Goal: Task Accomplishment & Management: Use online tool/utility

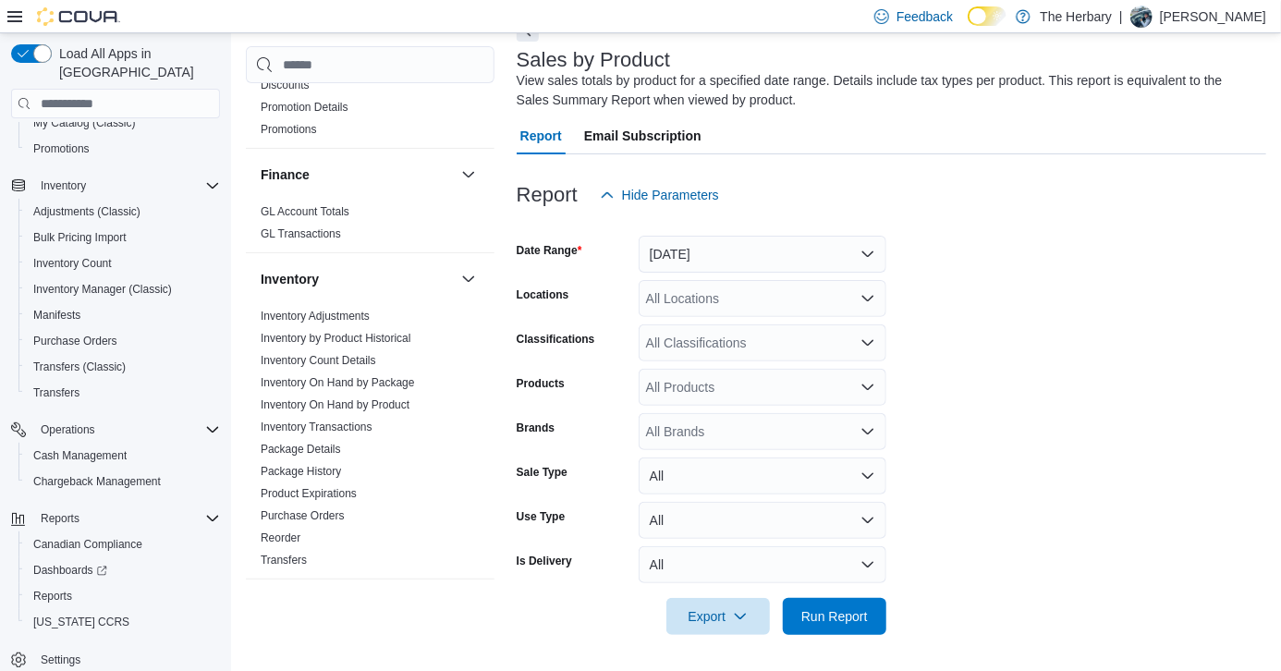
scroll to position [530, 0]
click at [378, 399] on link "Inventory On Hand by Product" at bounding box center [335, 405] width 149 height 13
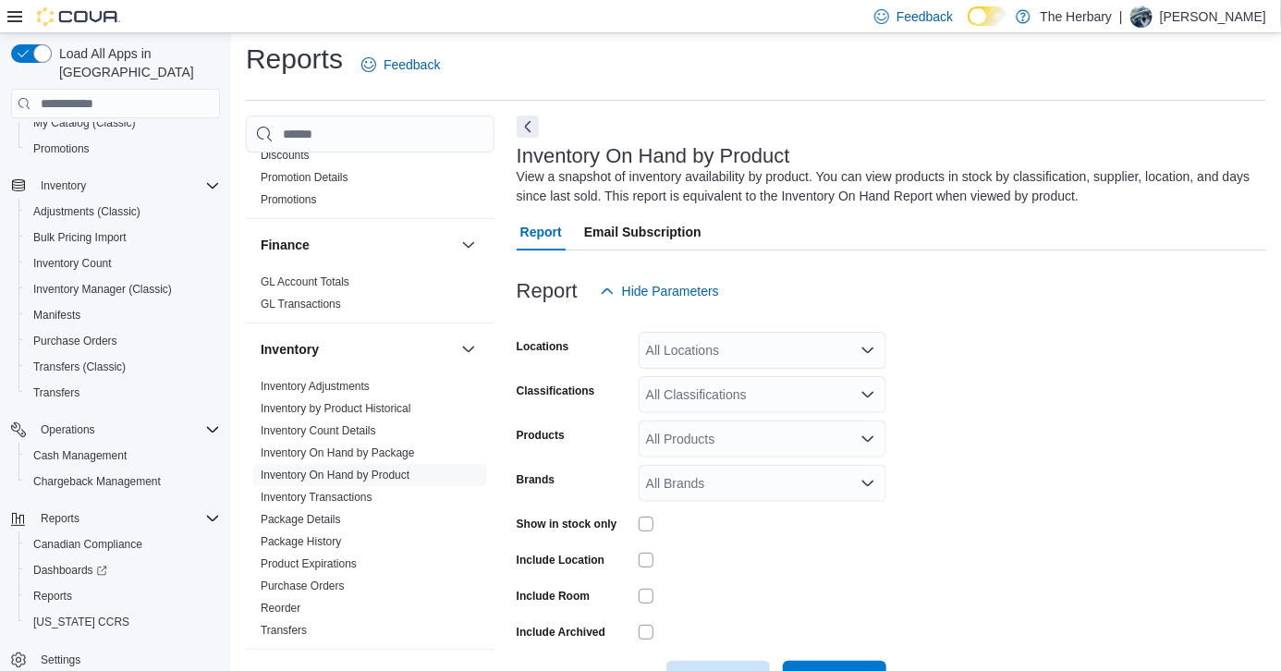
scroll to position [62, 0]
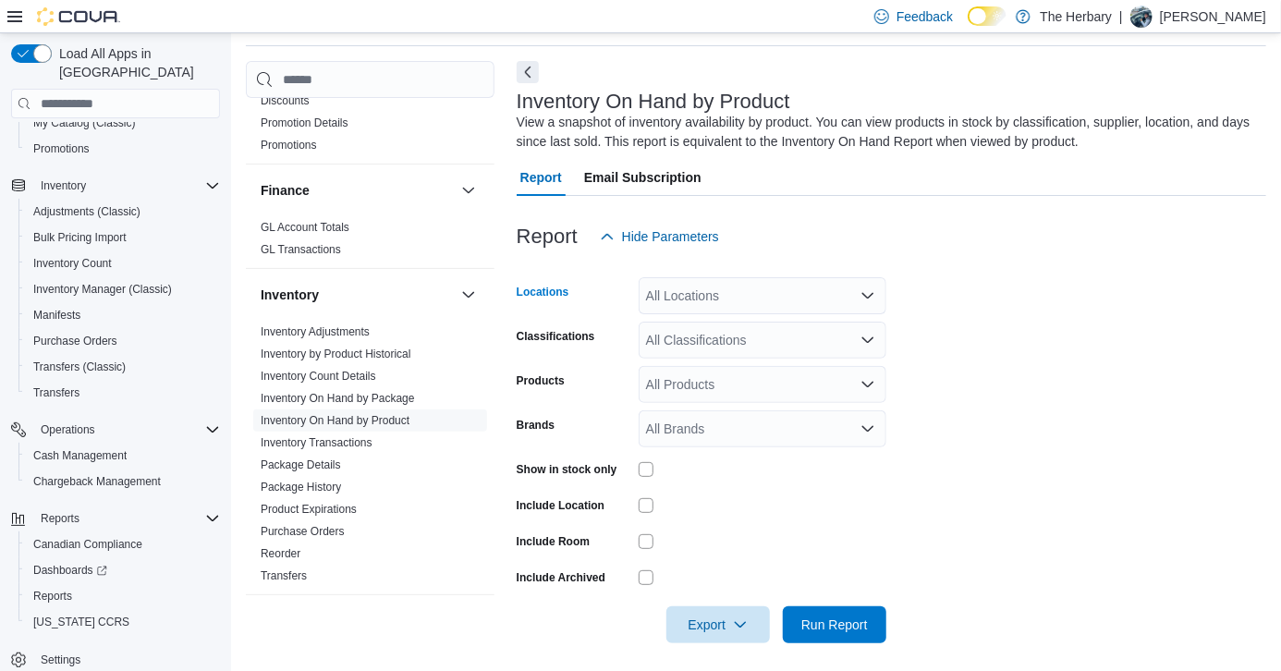
click at [703, 295] on div "All Locations" at bounding box center [763, 295] width 248 height 37
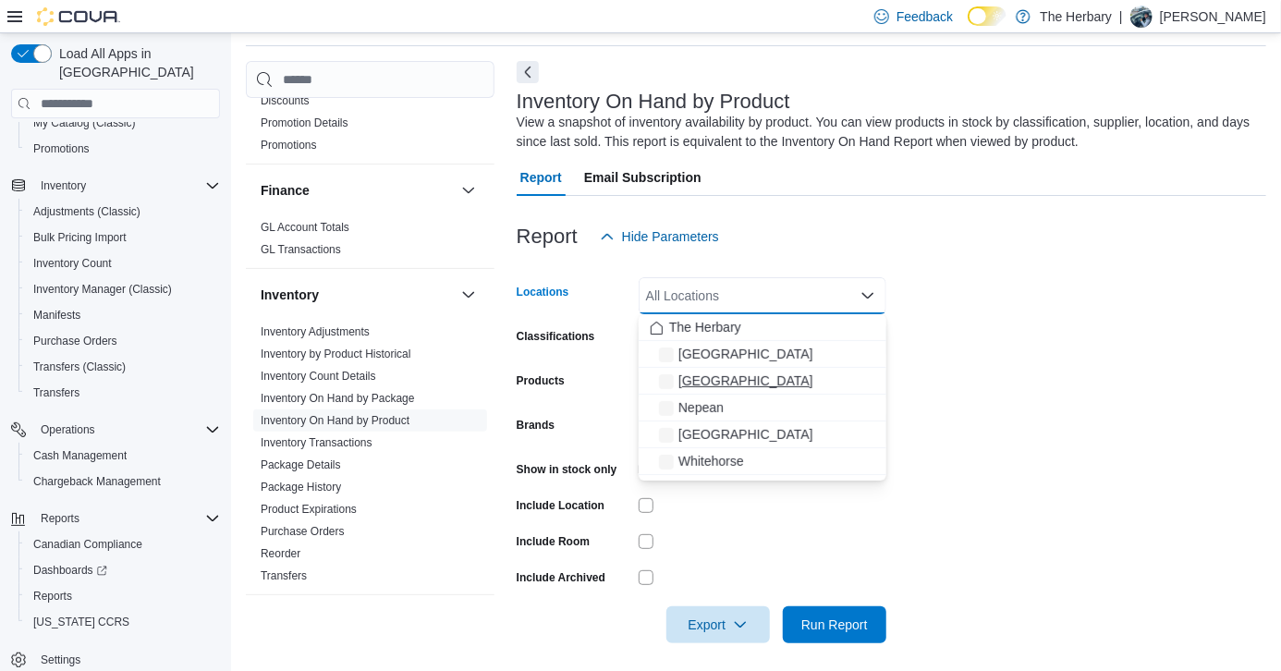
click at [704, 384] on span "[GEOGRAPHIC_DATA]" at bounding box center [745, 381] width 135 height 18
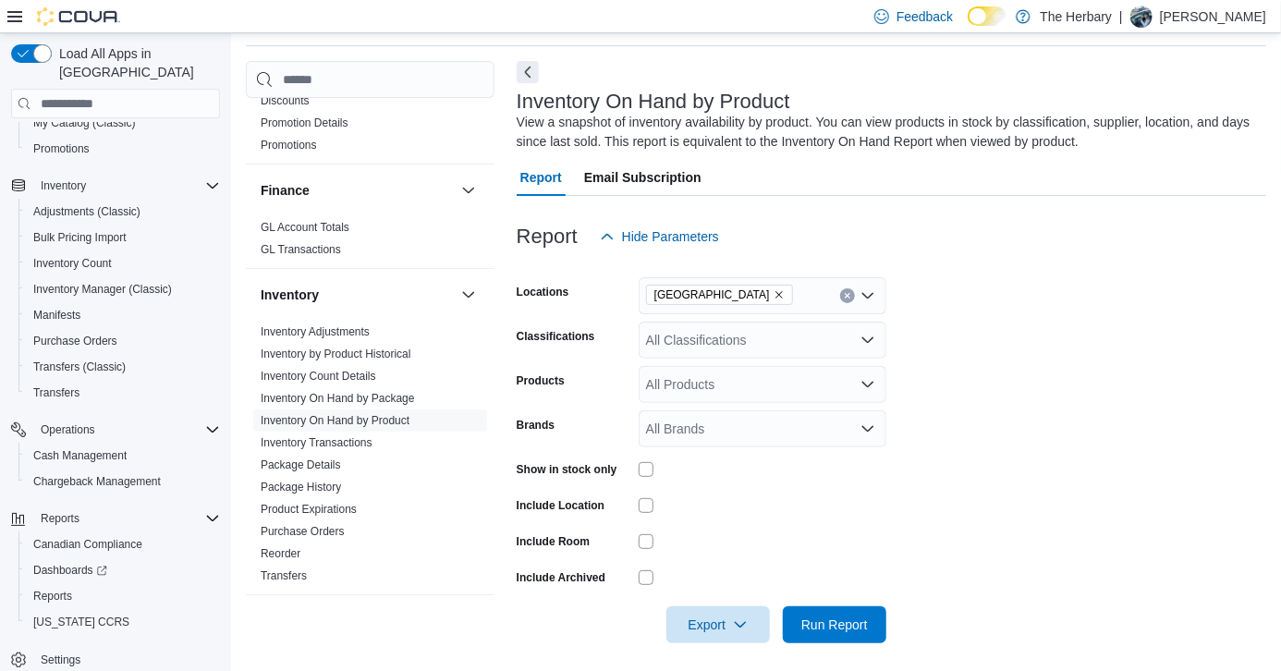
click at [921, 404] on form "Locations [GEOGRAPHIC_DATA] Classifications All Classifications Products All Pr…" at bounding box center [892, 449] width 750 height 388
click at [745, 328] on div "All Classifications" at bounding box center [763, 340] width 248 height 37
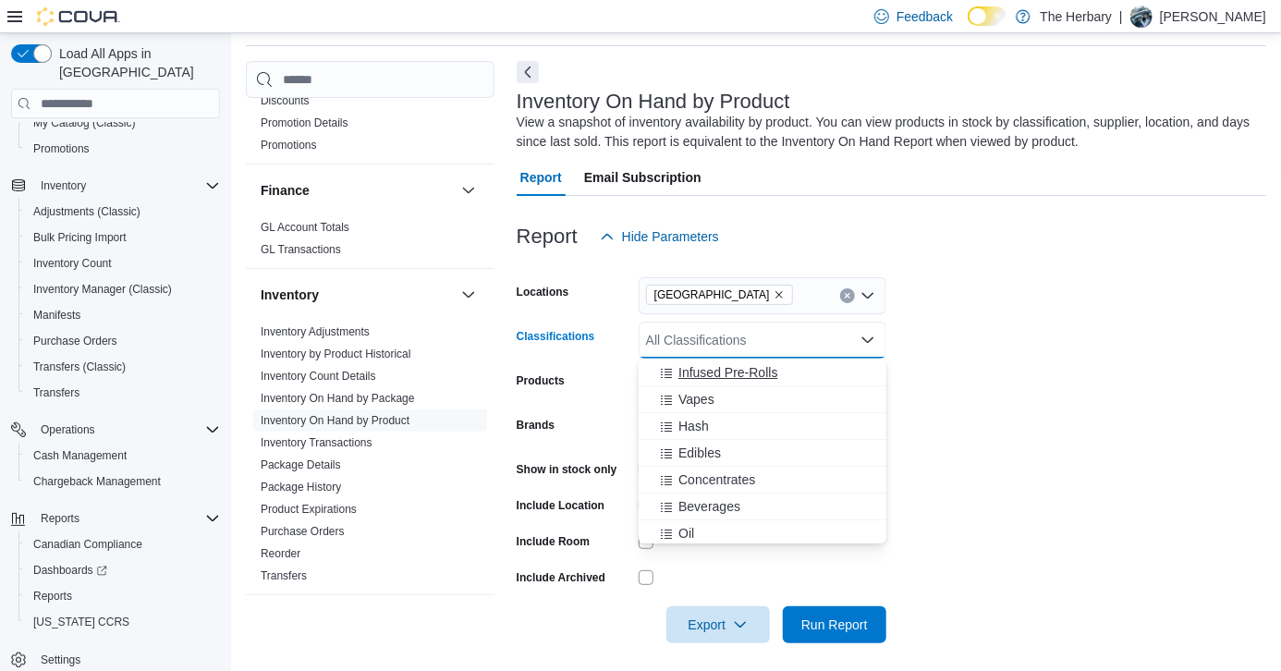
scroll to position [100, 0]
click at [702, 417] on button "Hash" at bounding box center [763, 406] width 248 height 27
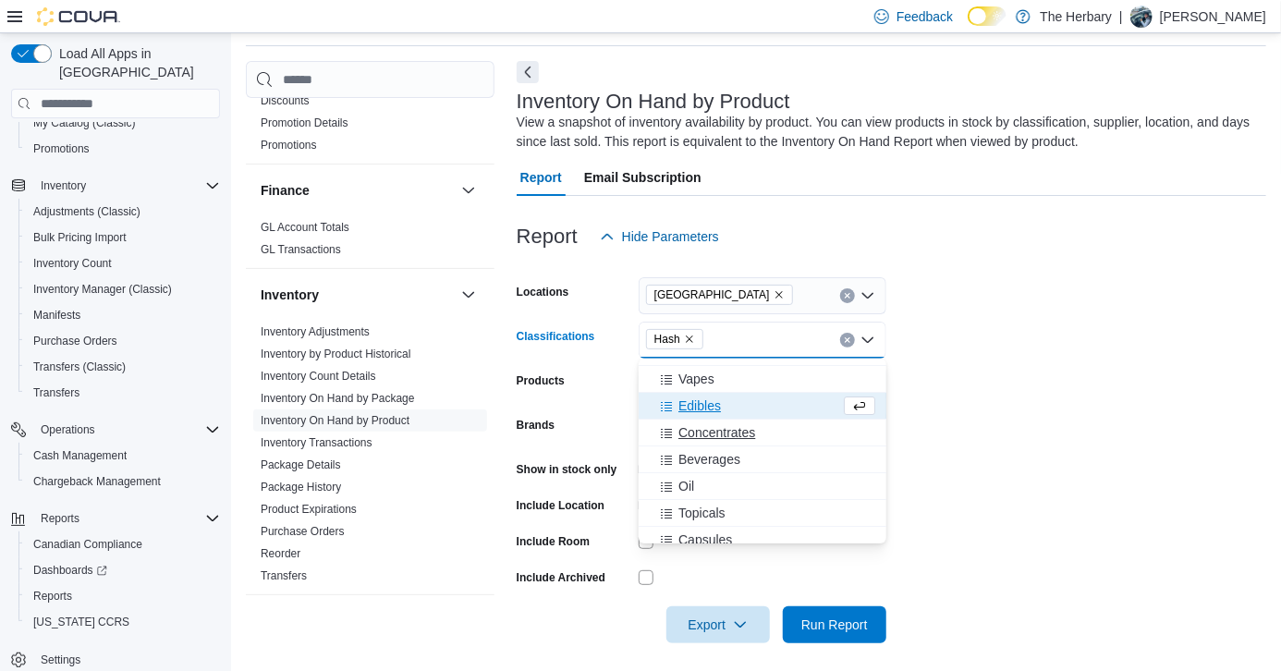
click at [721, 438] on span "Concentrates" at bounding box center [716, 432] width 77 height 18
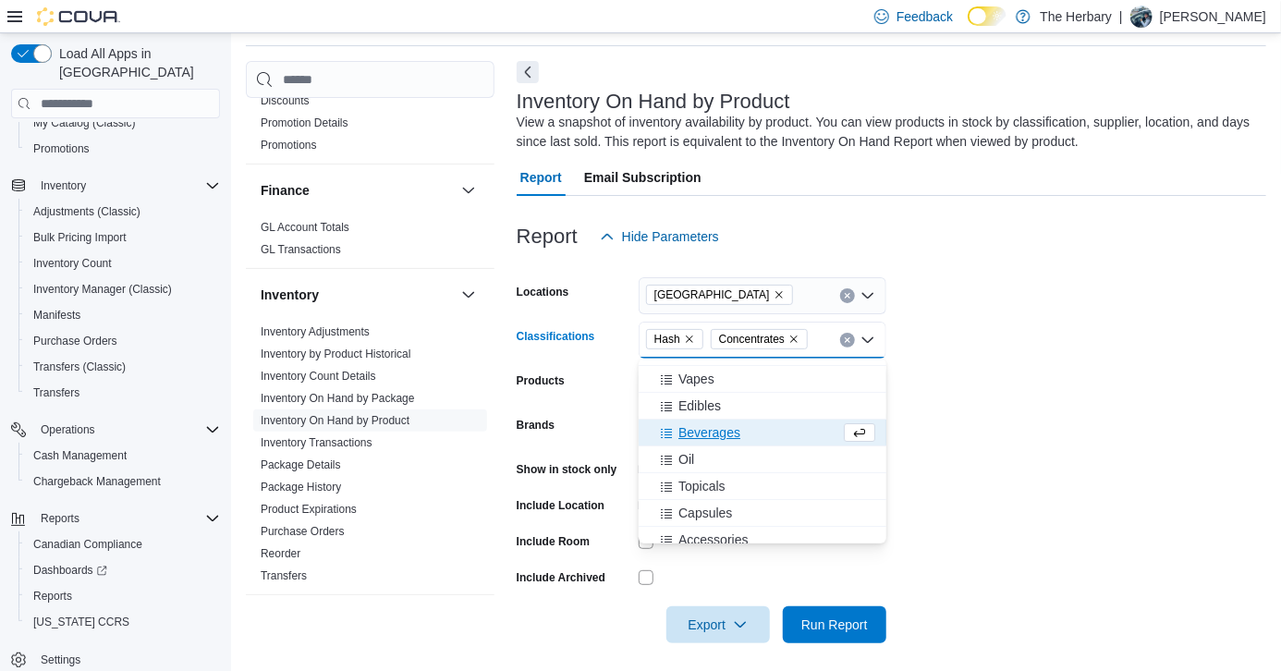
click at [1005, 470] on form "Locations [GEOGRAPHIC_DATA] Classifications Hash Concentrates Combo box. Select…" at bounding box center [892, 449] width 750 height 388
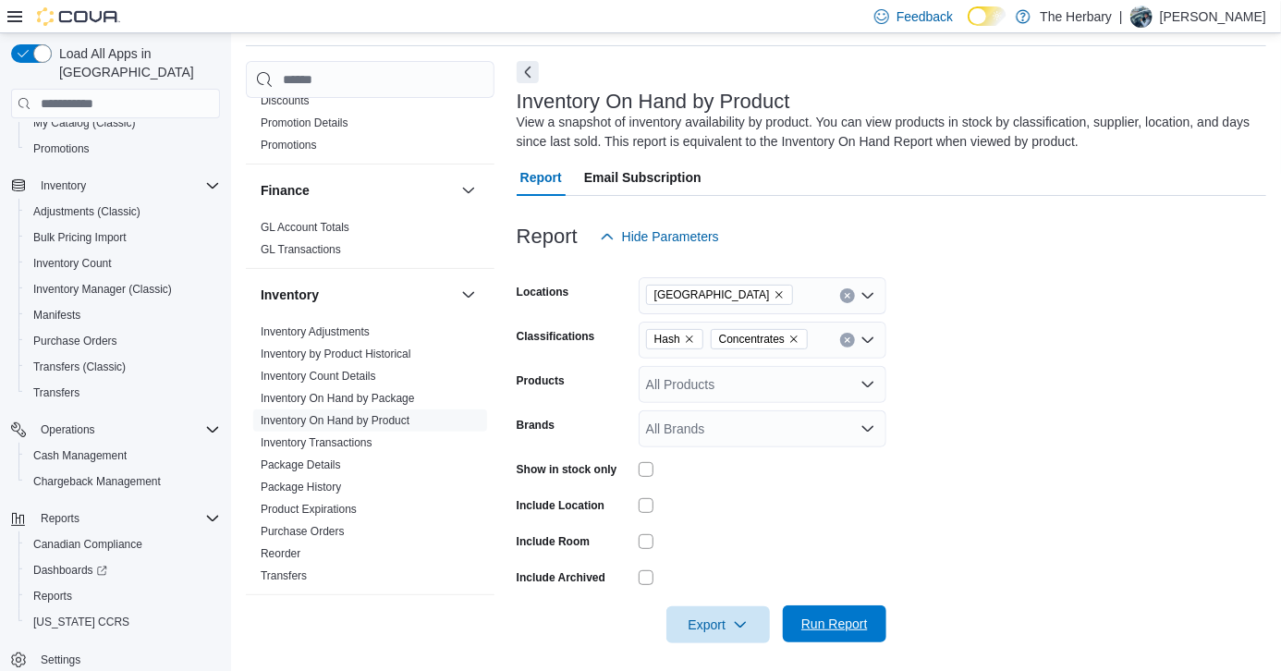
click at [848, 606] on span "Run Report" at bounding box center [834, 623] width 81 height 37
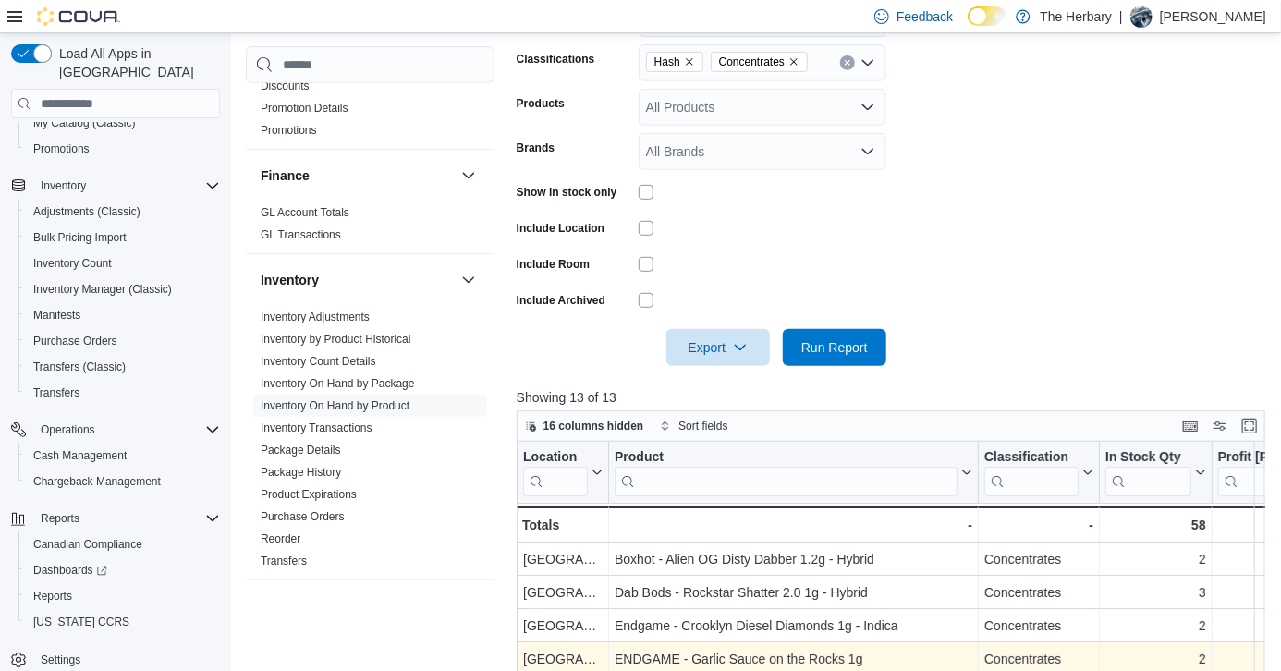
scroll to position [214, 0]
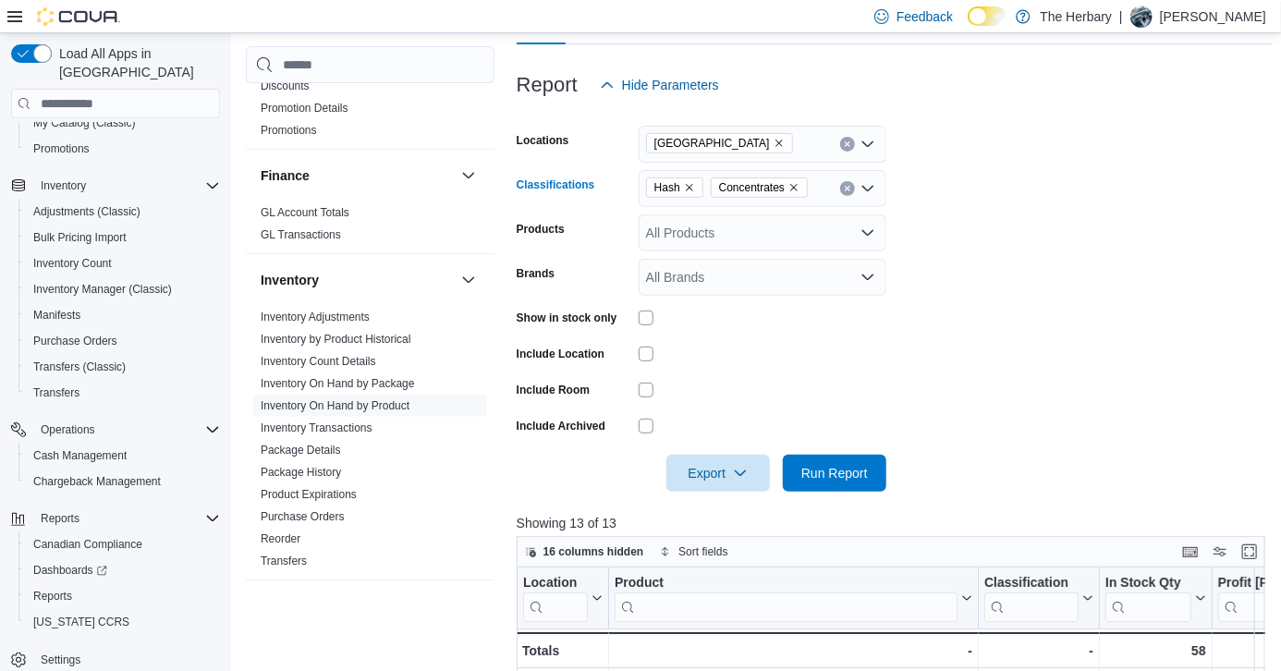
click at [794, 187] on icon "Remove Concentrates from selection in this group" at bounding box center [793, 187] width 11 height 11
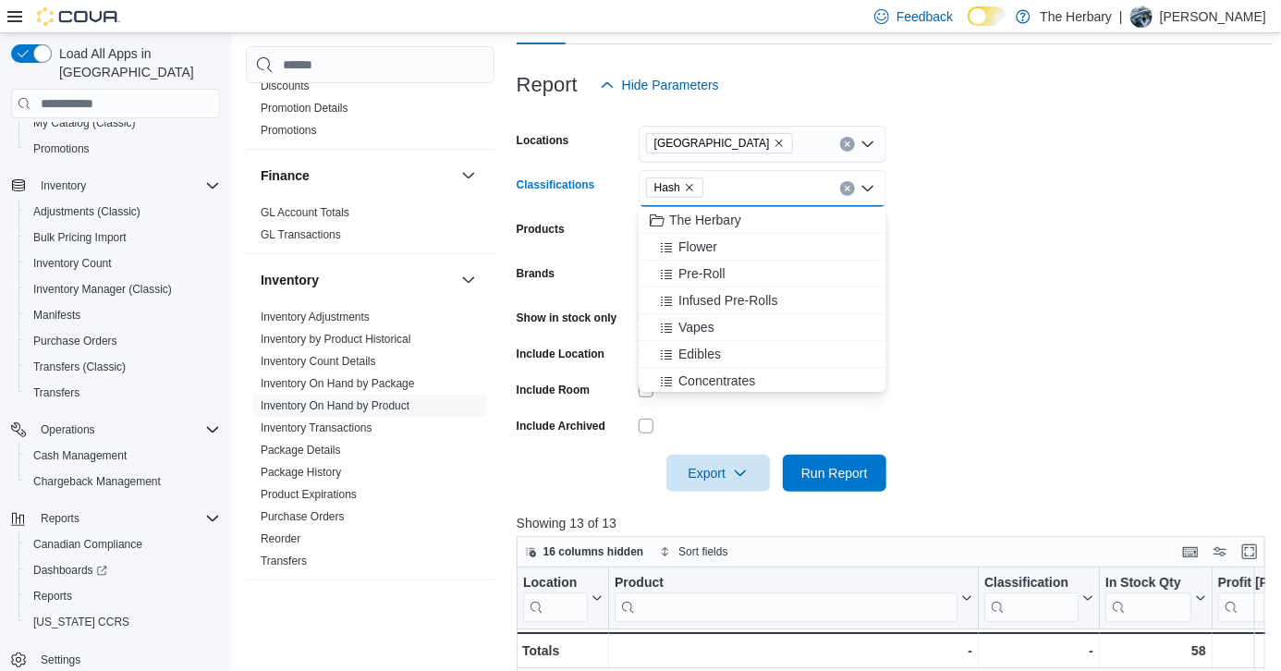
click at [689, 185] on icon "Remove Hash from selection in this group" at bounding box center [689, 187] width 11 height 11
click at [961, 260] on form "Locations [GEOGRAPHIC_DATA] Classifications All Classifications Combo box. Sele…" at bounding box center [895, 298] width 757 height 388
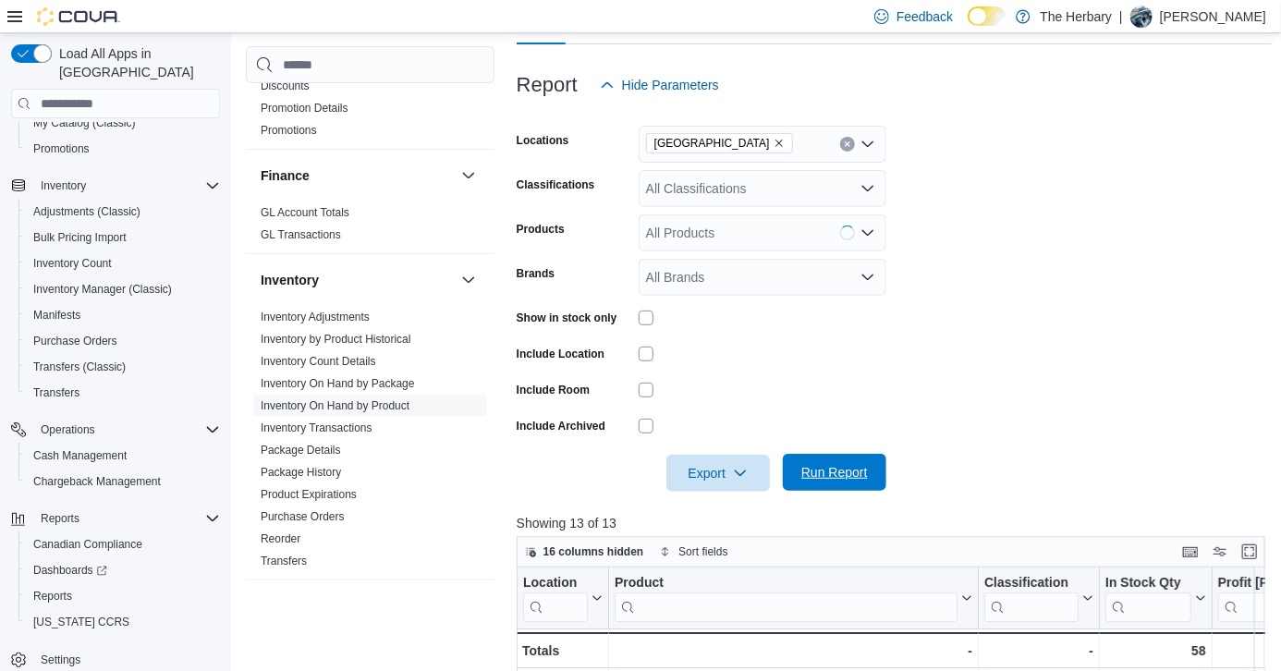
click at [851, 462] on span "Run Report" at bounding box center [834, 472] width 81 height 37
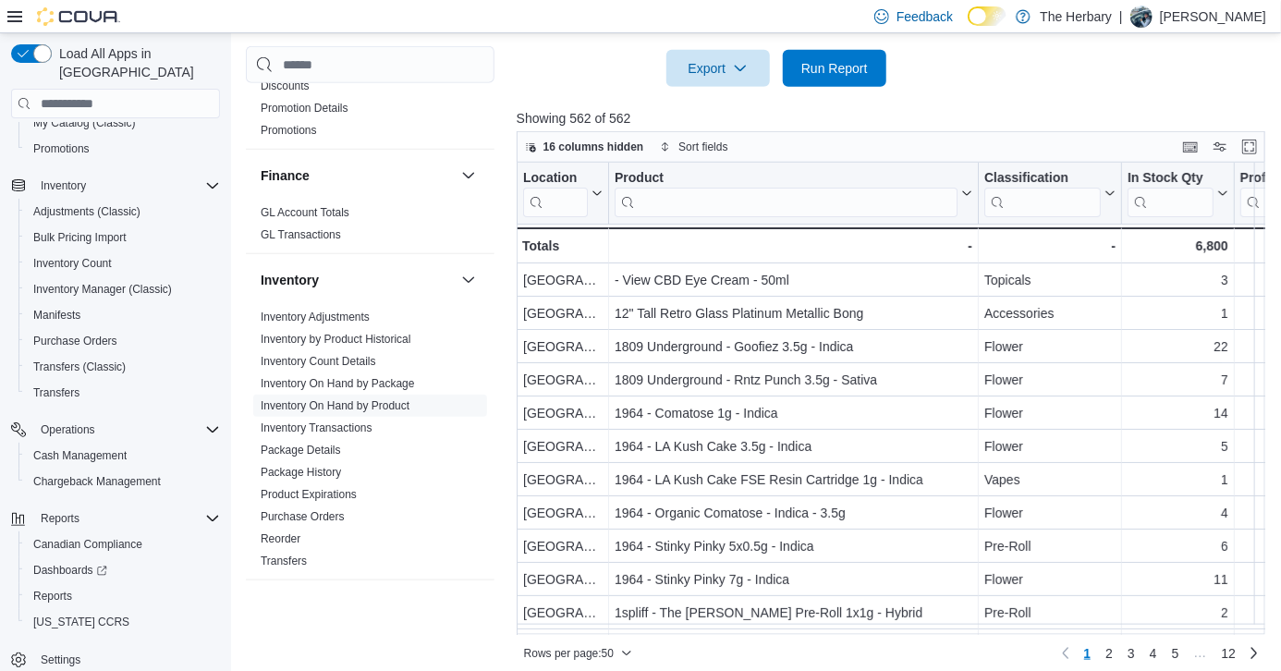
scroll to position [624, 0]
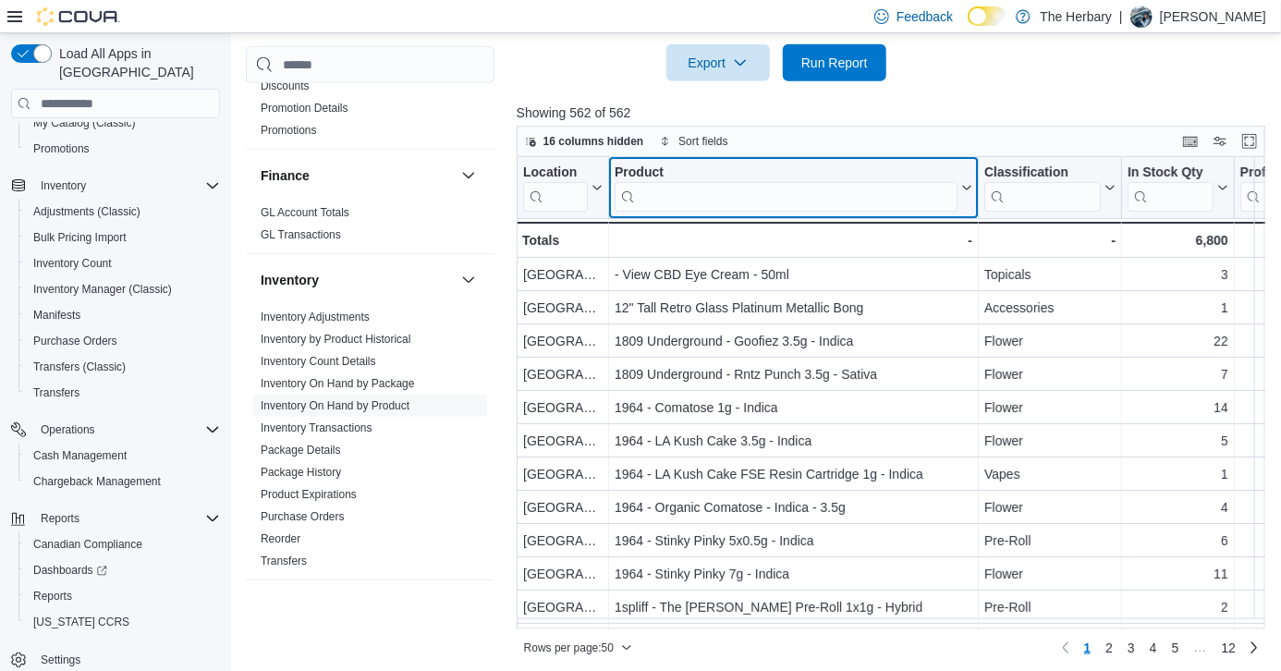
click at [841, 202] on input "search" at bounding box center [786, 197] width 343 height 30
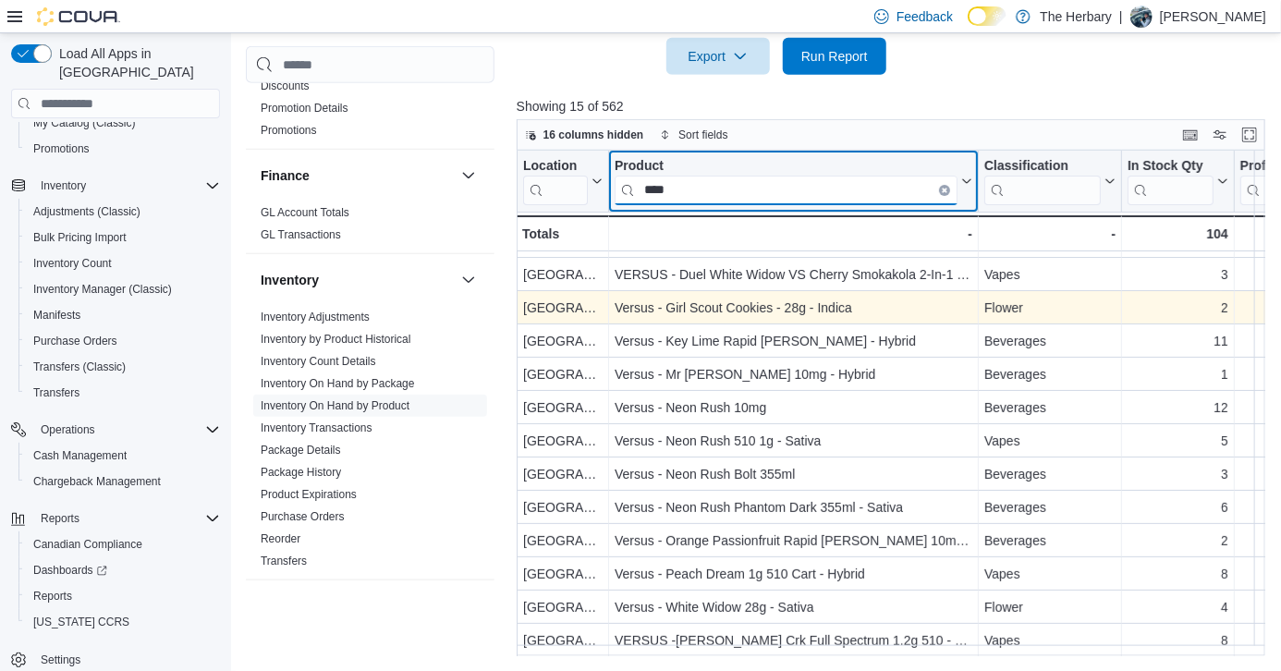
scroll to position [104, 0]
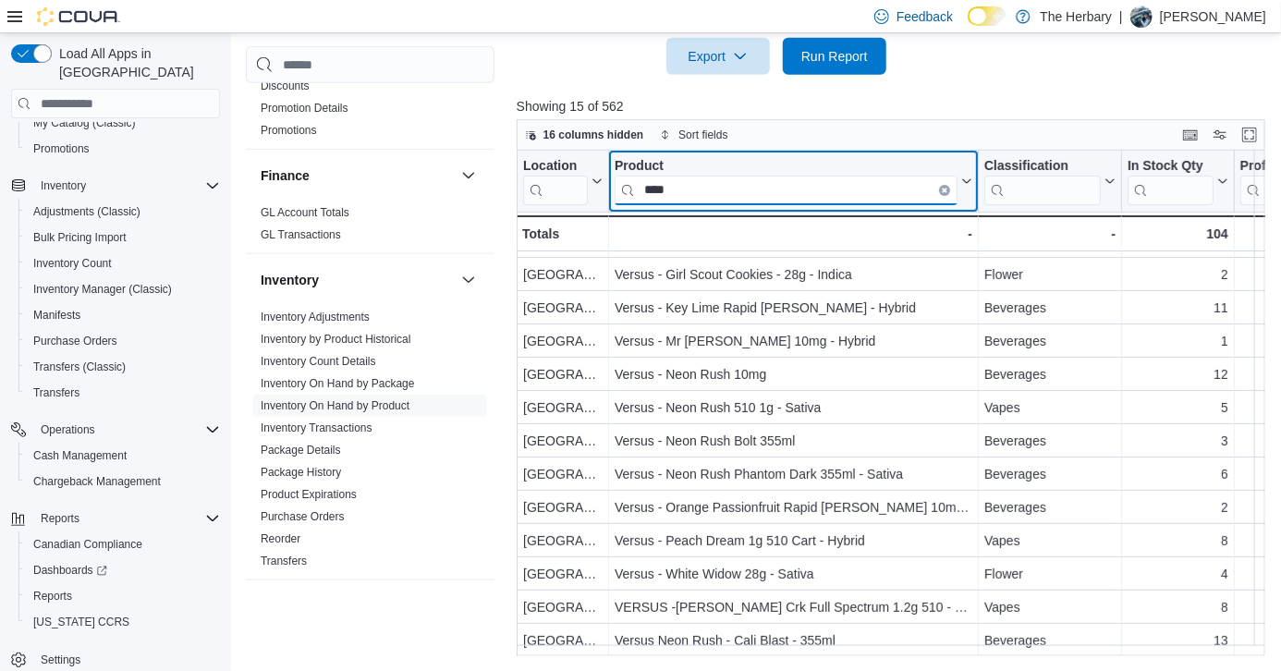
type input "****"
